Goal: Task Accomplishment & Management: Complete application form

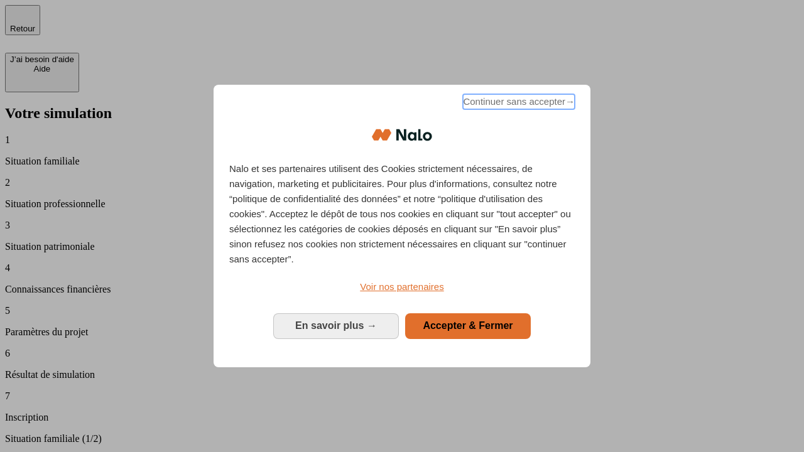
click at [518, 104] on span "Continuer sans accepter →" at bounding box center [519, 101] width 112 height 15
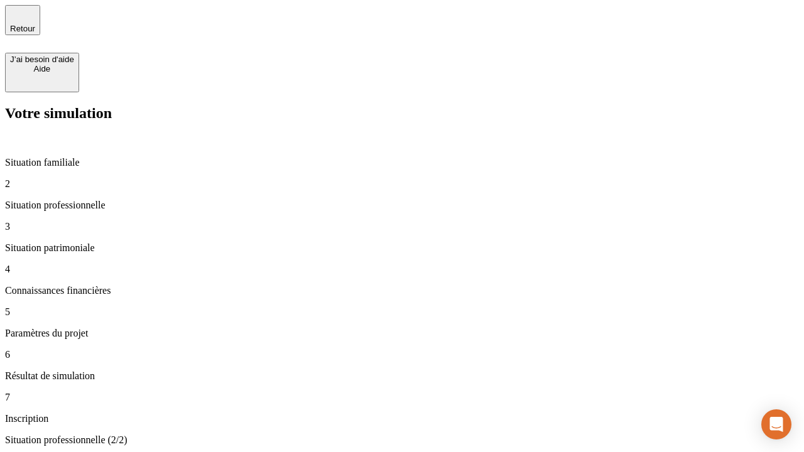
type input "70 000"
type input "1 000"
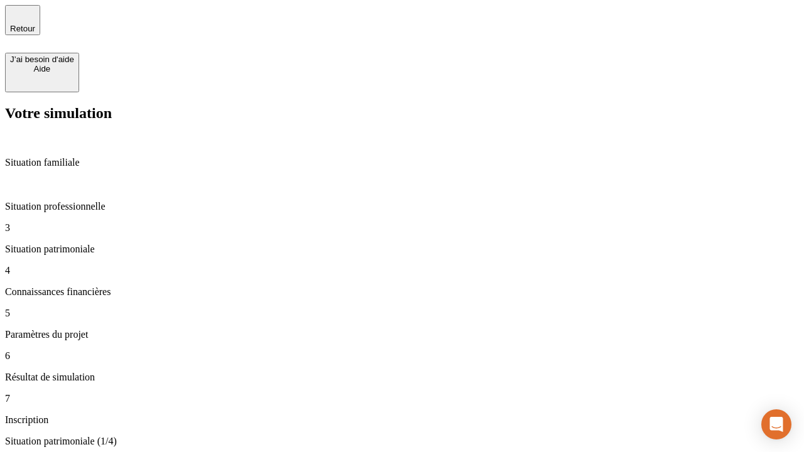
type input "800"
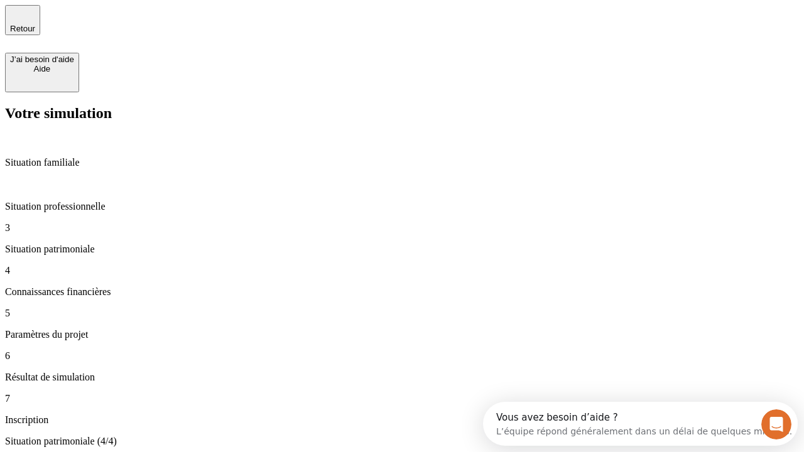
type input "6"
type input "400"
type input "3"
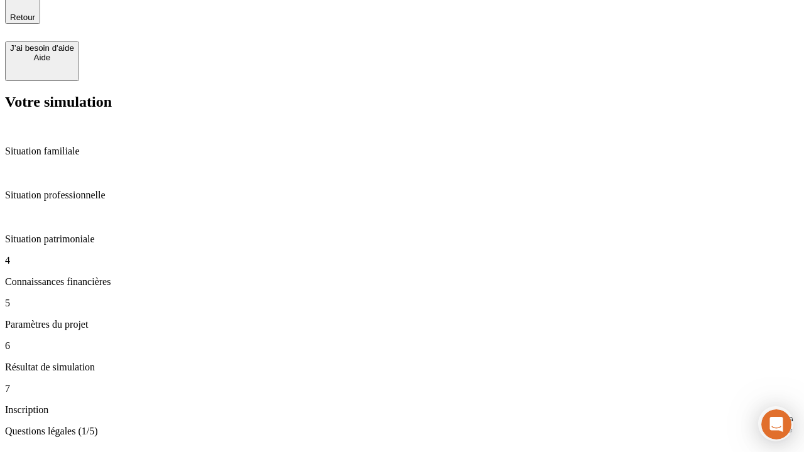
scroll to position [19, 0]
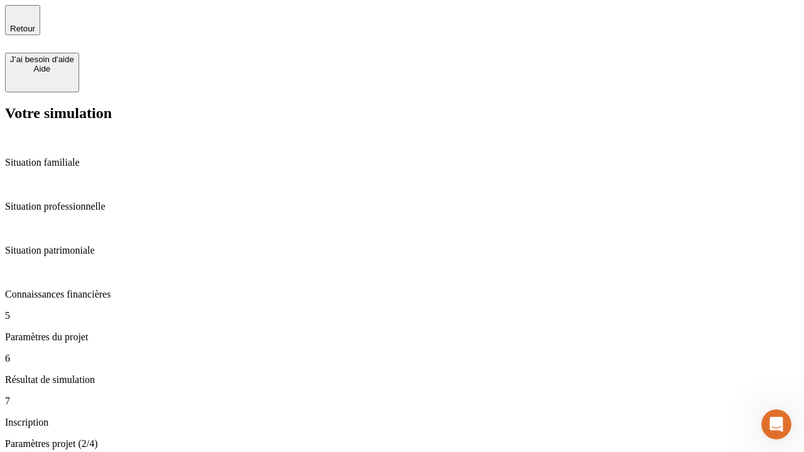
type input "35"
type input "500"
type input "640"
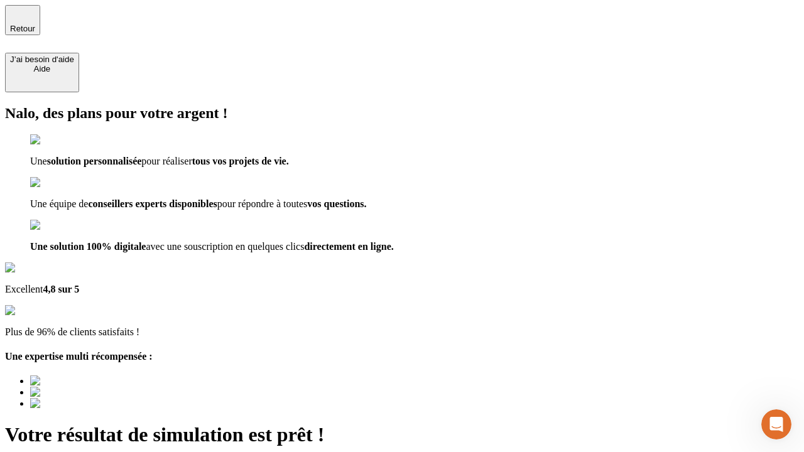
type input "[EMAIL_ADDRESS][DOMAIN_NAME]"
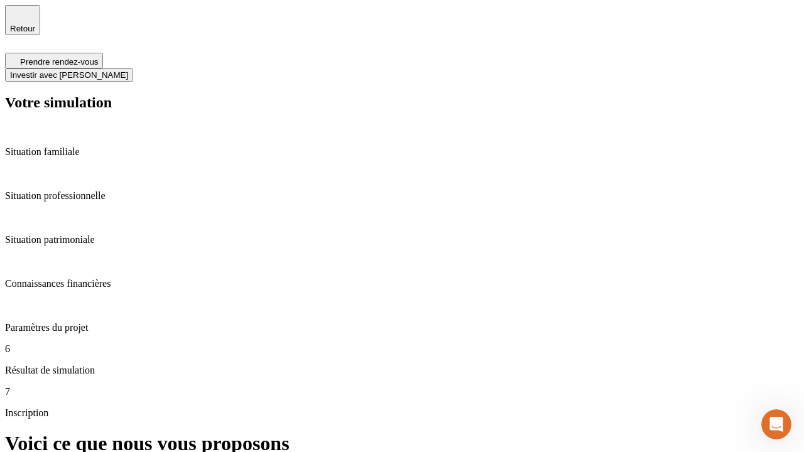
click at [128, 70] on span "Investir avec [PERSON_NAME]" at bounding box center [69, 74] width 118 height 9
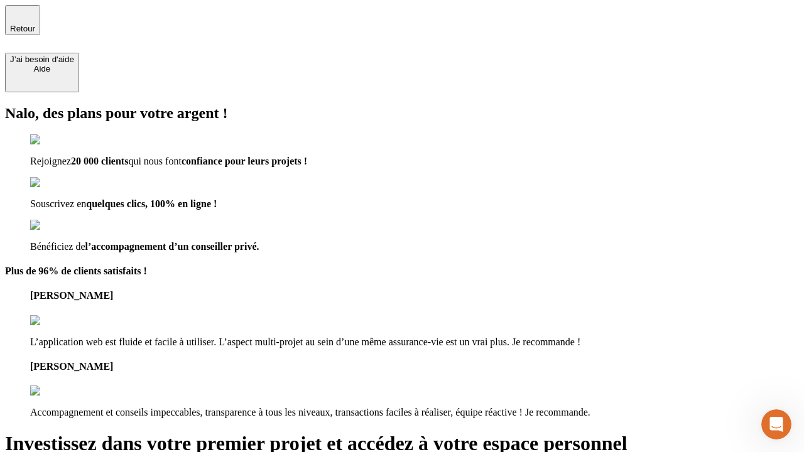
type input "[EMAIL_ADDRESS][DOMAIN_NAME]"
